Goal: Check status: Check status

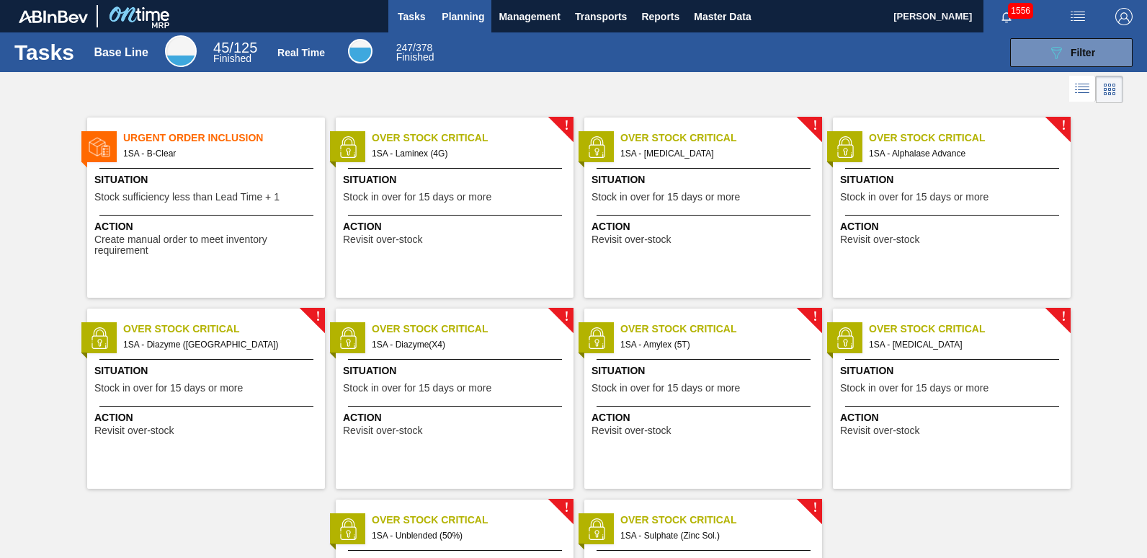
click at [452, 18] on span "Planning" at bounding box center [463, 16] width 43 height 17
click at [460, 17] on span "Planning" at bounding box center [463, 16] width 43 height 17
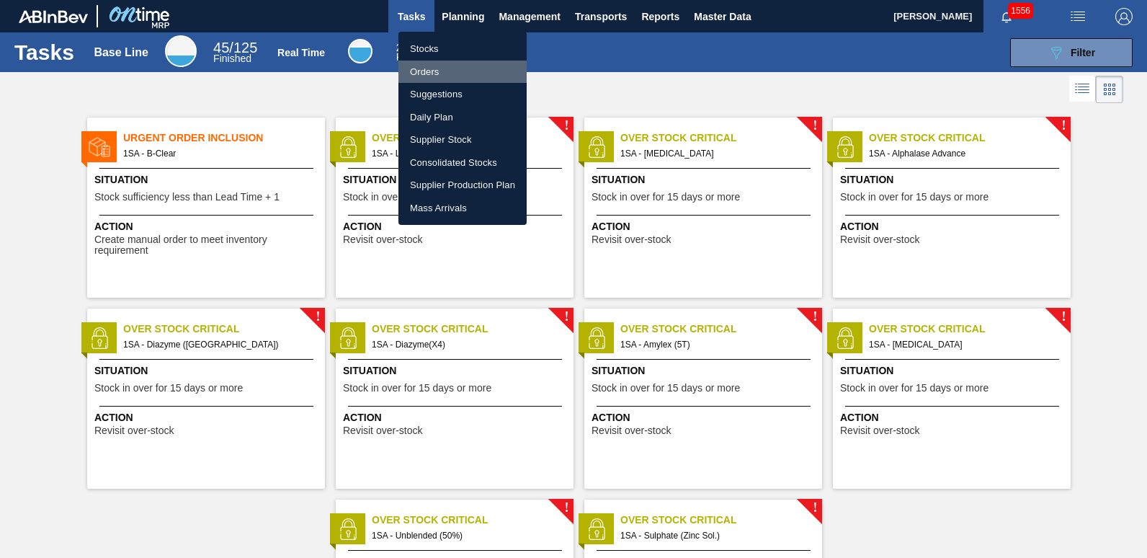
click at [426, 70] on li "Orders" at bounding box center [463, 72] width 128 height 23
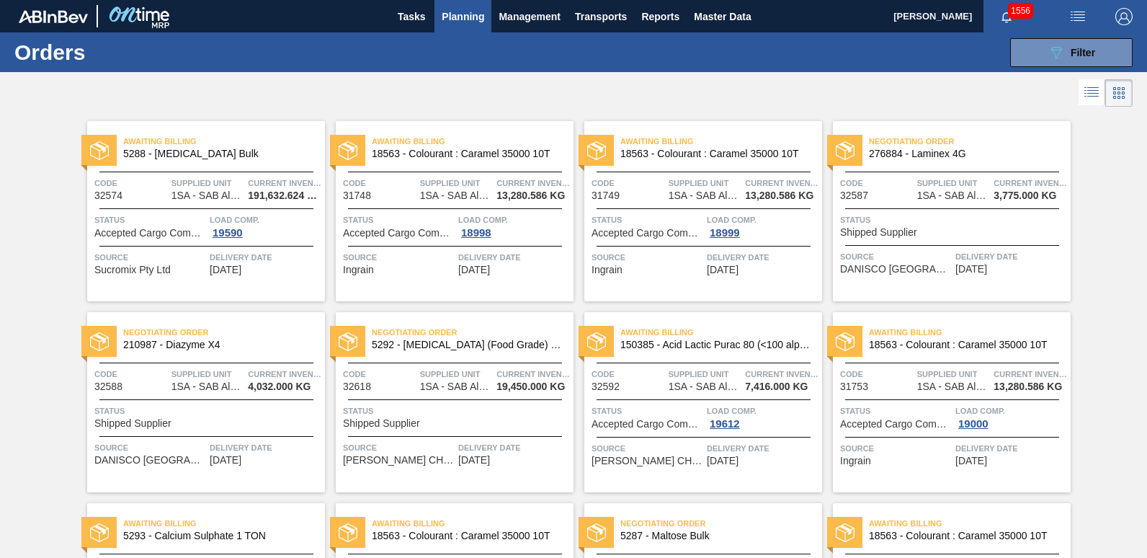
click at [961, 152] on span "276884 - Laminex 4G" at bounding box center [964, 153] width 190 height 11
click at [202, 355] on div "Negotiating Order 210987 - Diazyme X4" at bounding box center [206, 339] width 238 height 32
